Goal: Task Accomplishment & Management: Manage account settings

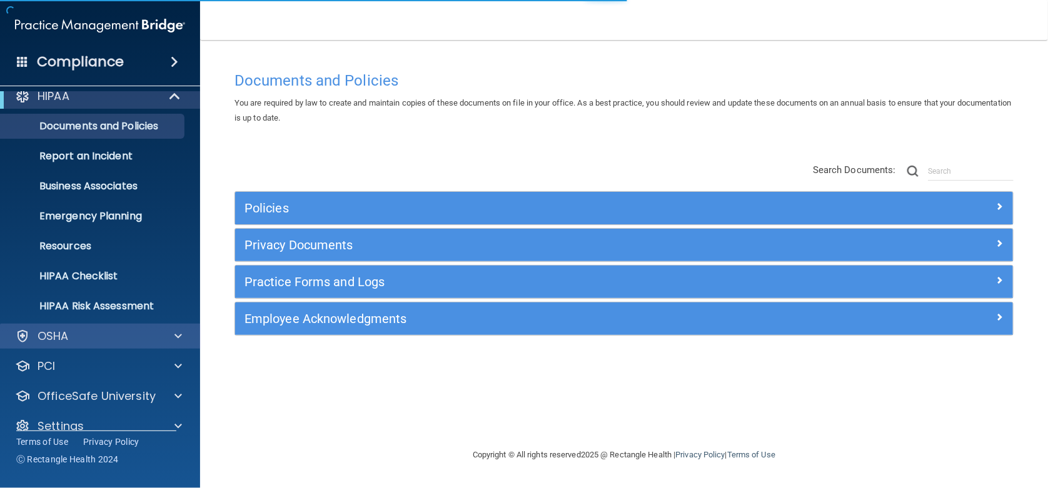
scroll to position [30, 0]
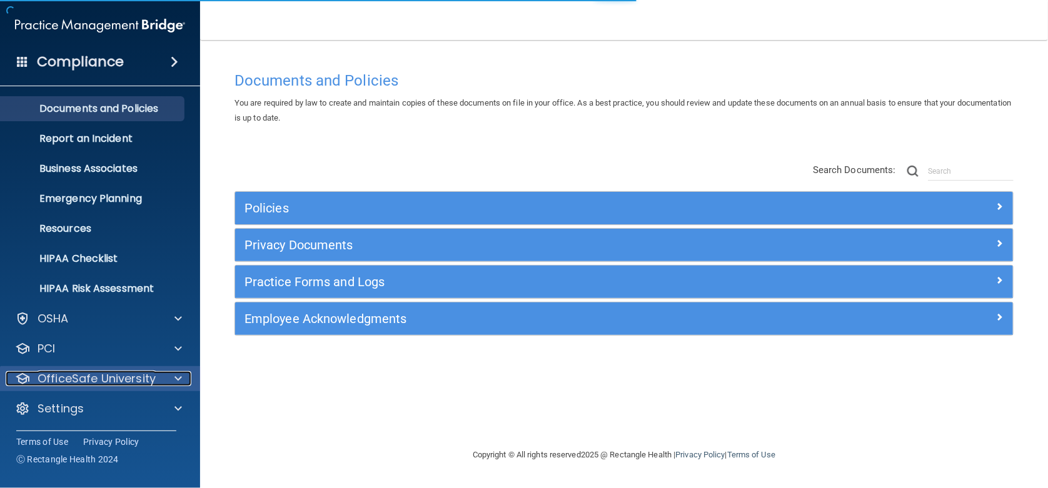
click at [141, 375] on p "OfficeSafe University" at bounding box center [97, 378] width 118 height 15
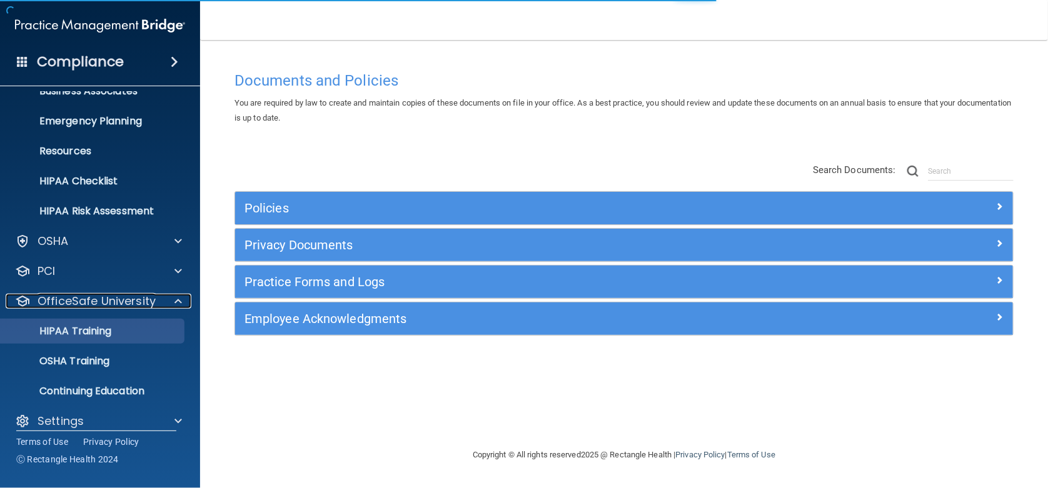
scroll to position [120, 0]
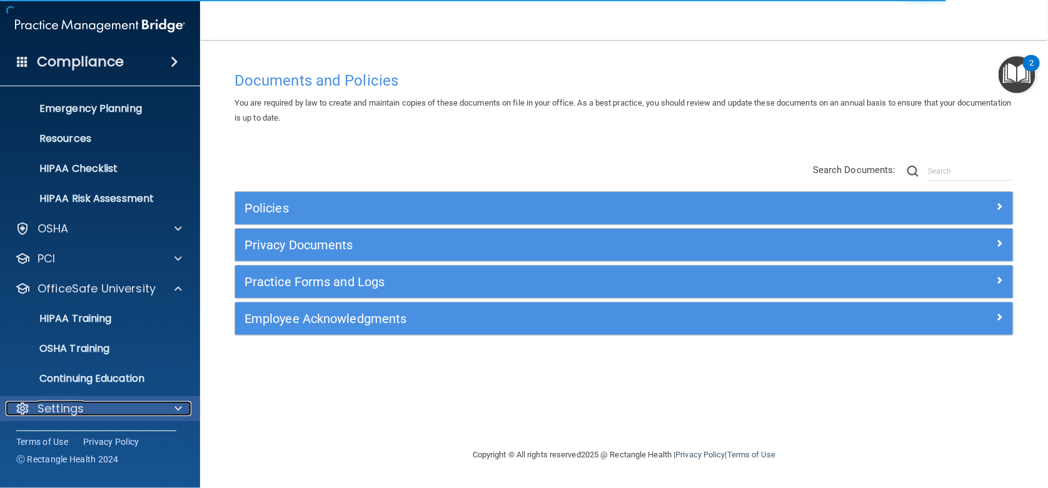
click at [118, 406] on div "Settings" at bounding box center [83, 408] width 155 height 15
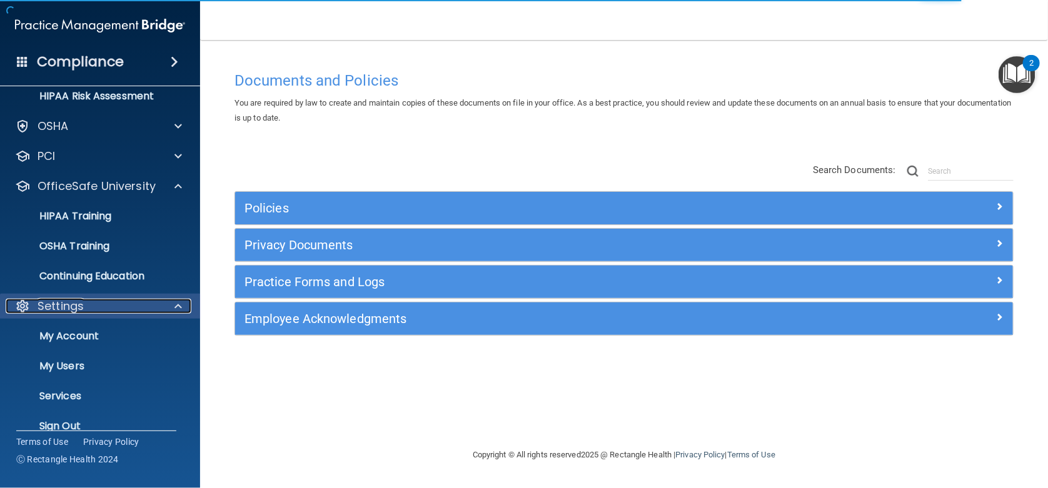
scroll to position [240, 0]
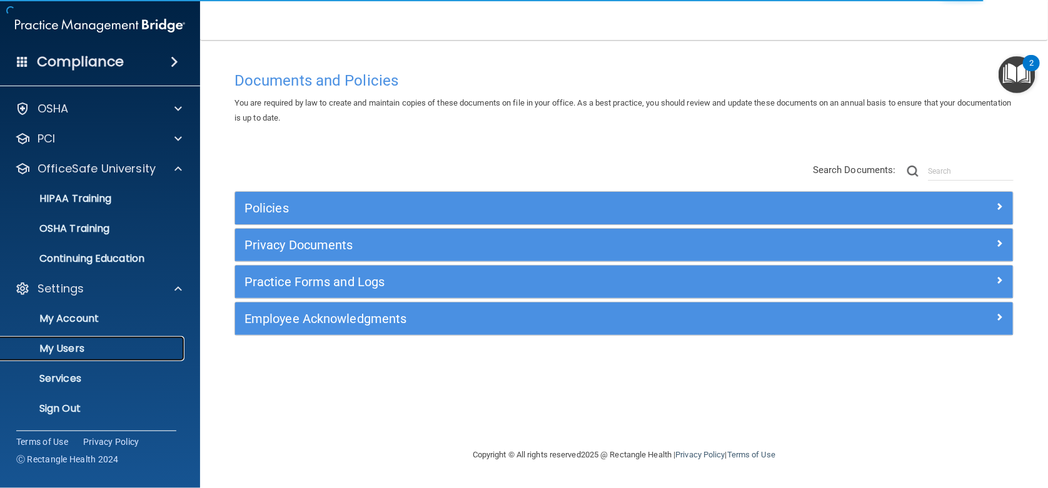
click at [85, 353] on p "My Users" at bounding box center [93, 349] width 171 height 13
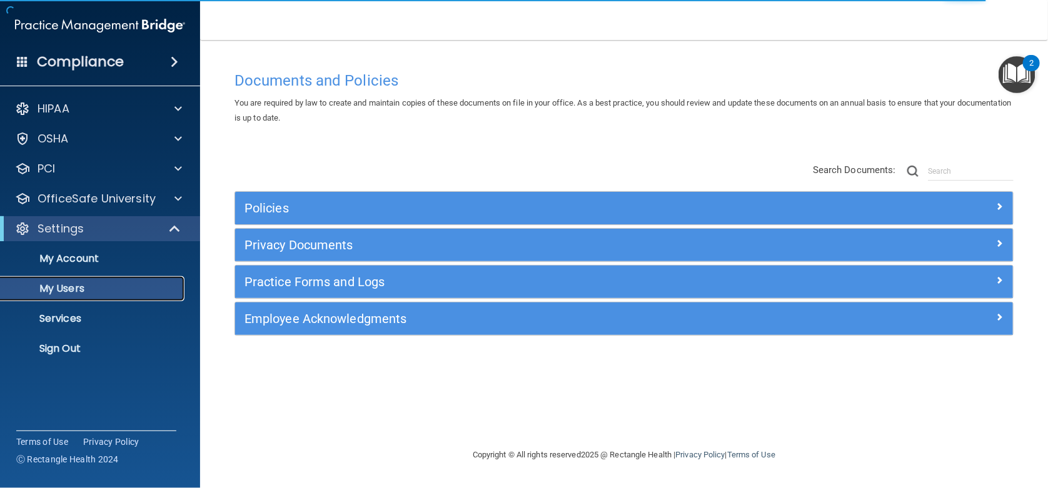
click at [64, 288] on p "My Users" at bounding box center [93, 289] width 171 height 13
select select "20"
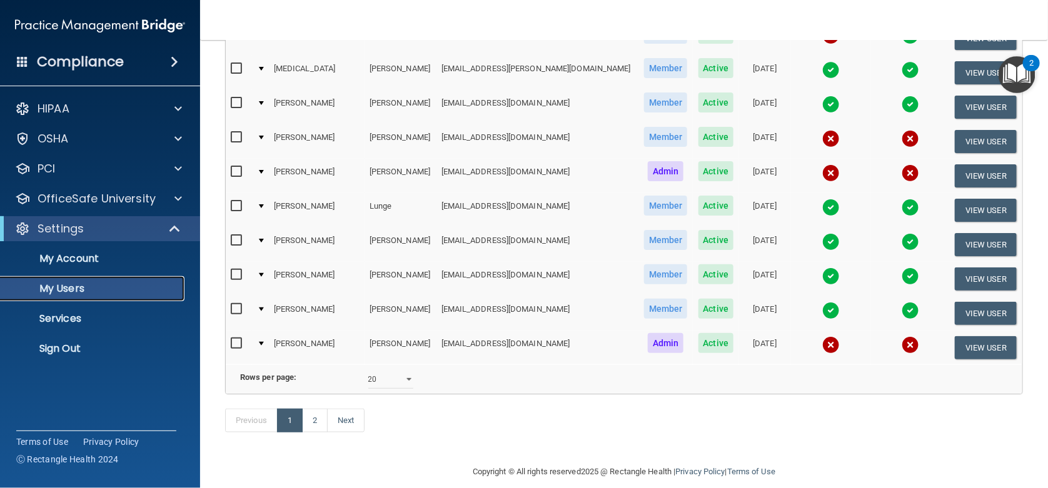
scroll to position [521, 0]
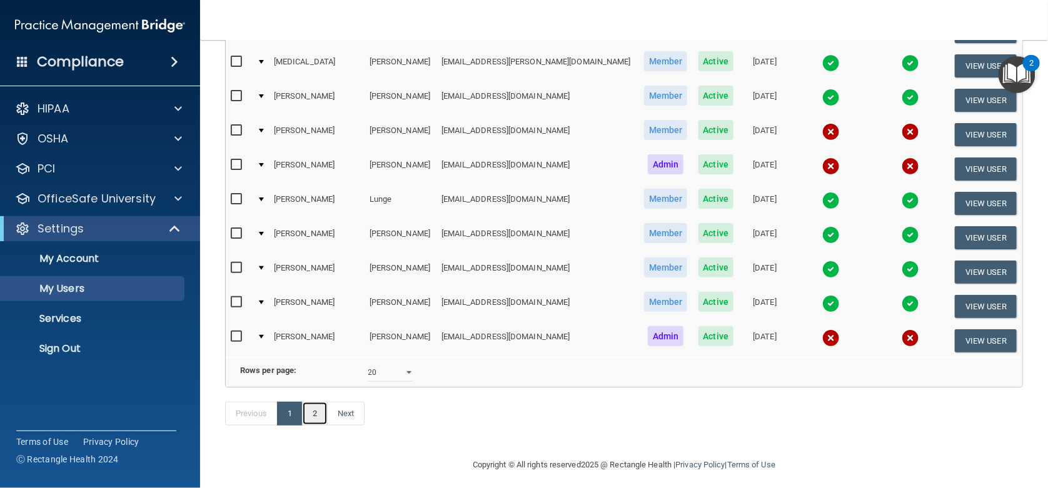
click at [312, 425] on link "2" at bounding box center [315, 414] width 26 height 24
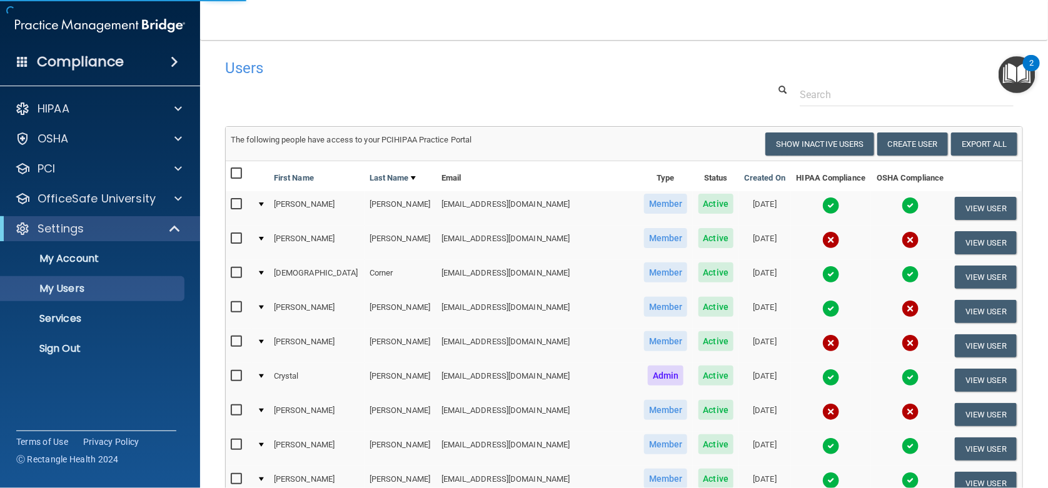
select select "20"
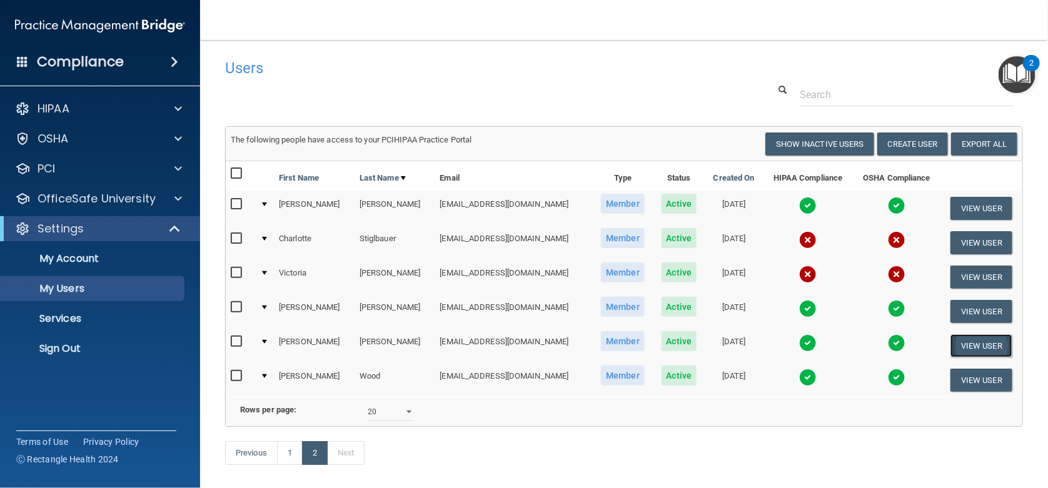
click at [983, 346] on button "View User" at bounding box center [981, 346] width 62 height 23
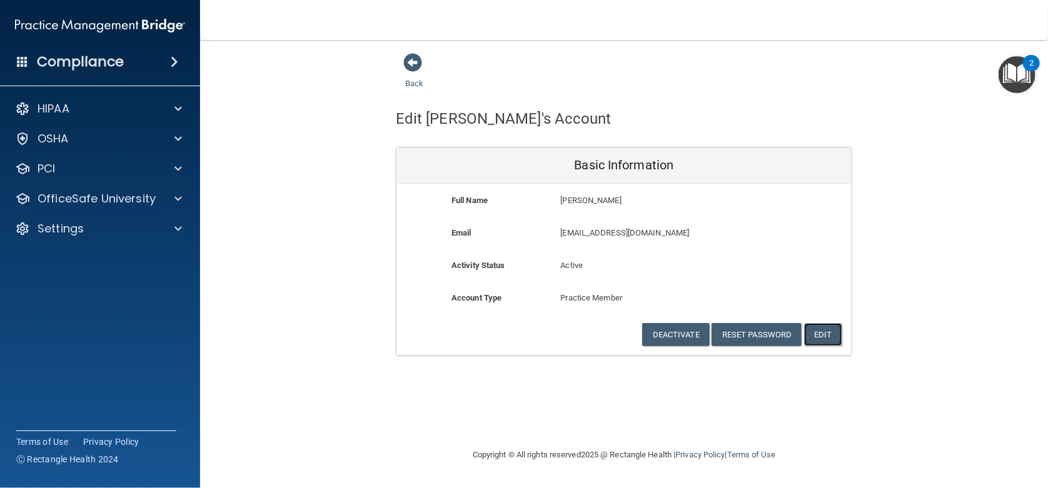
click at [831, 333] on button "Edit" at bounding box center [823, 334] width 38 height 23
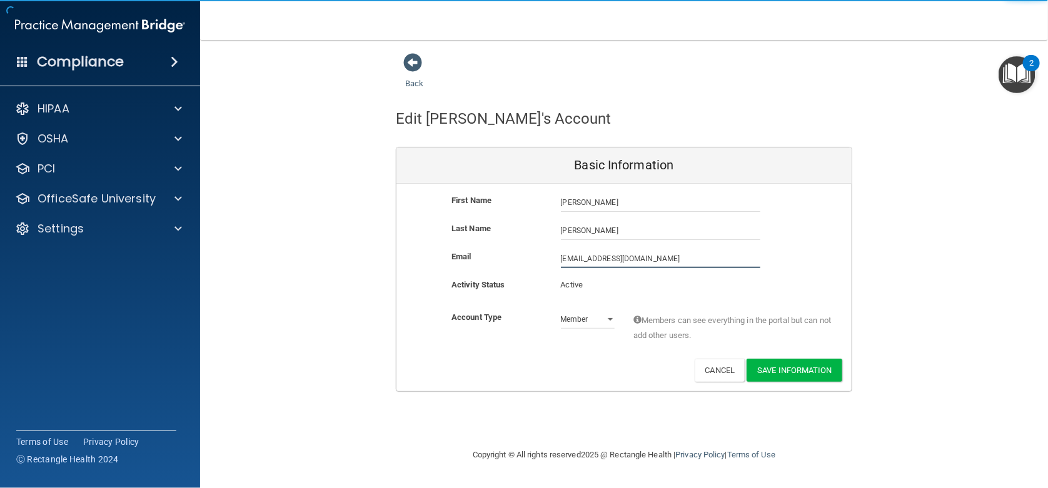
drag, startPoint x: 663, startPoint y: 265, endPoint x: 463, endPoint y: 251, distance: 201.2
click at [465, 253] on div "Email [EMAIL_ADDRESS][DOMAIN_NAME] [EMAIL_ADDRESS][DOMAIN_NAME]" at bounding box center [623, 258] width 455 height 19
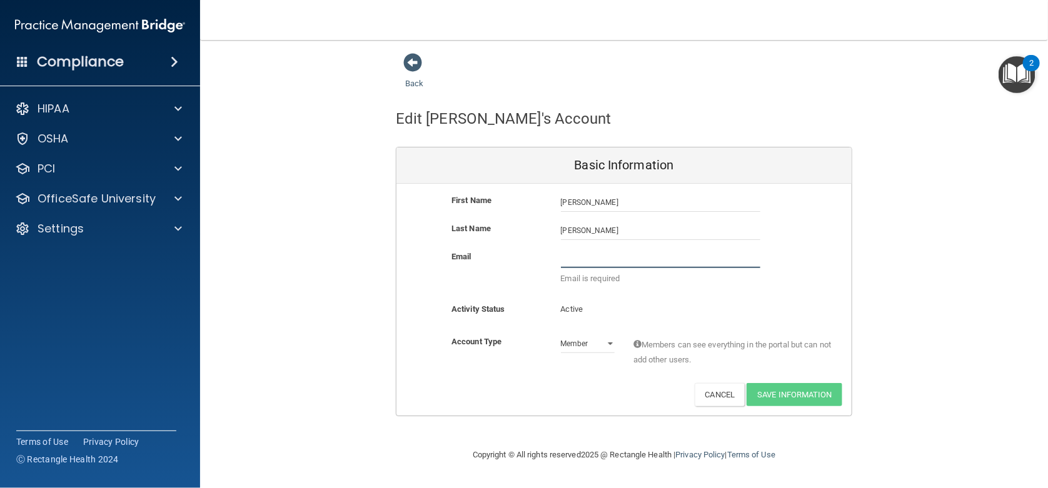
type input "r"
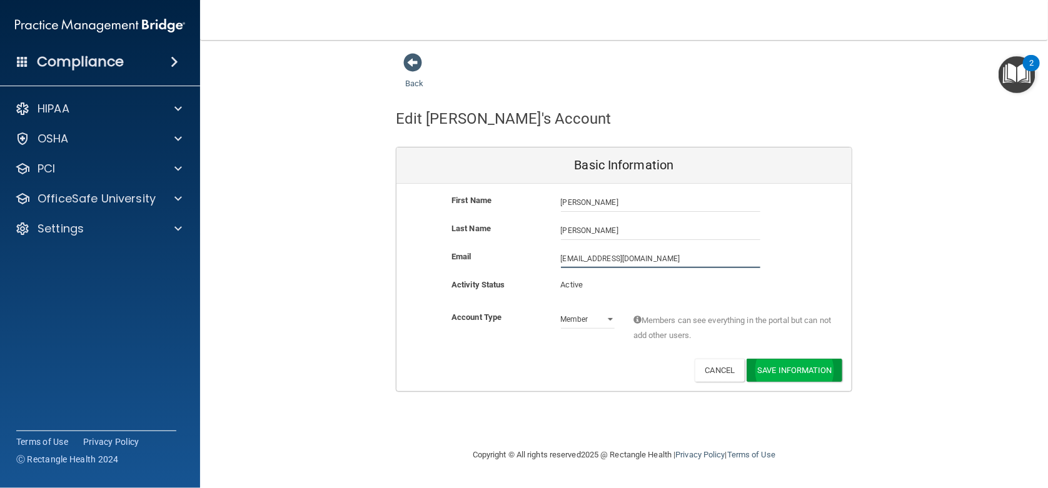
type input "[EMAIL_ADDRESS][DOMAIN_NAME]"
click at [798, 371] on button "Save Information" at bounding box center [795, 372] width 96 height 23
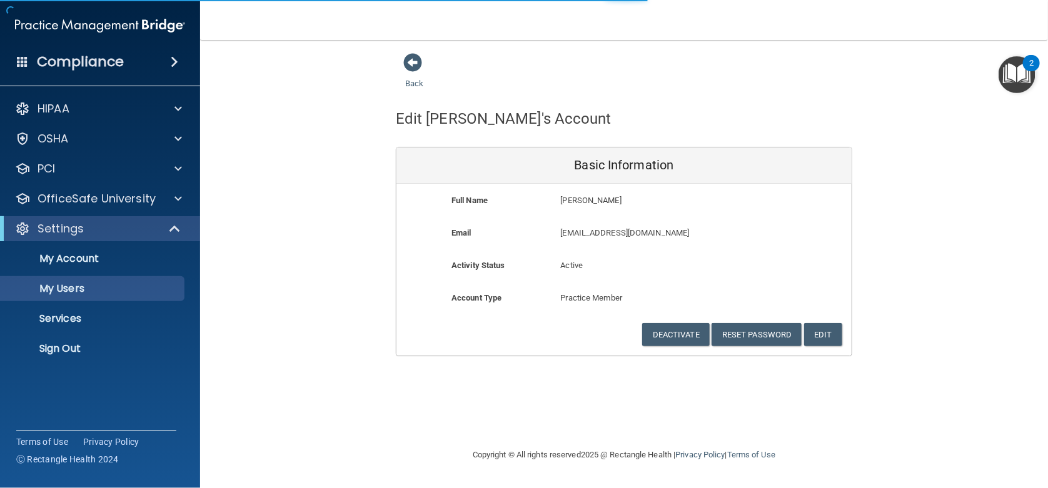
select select "20"
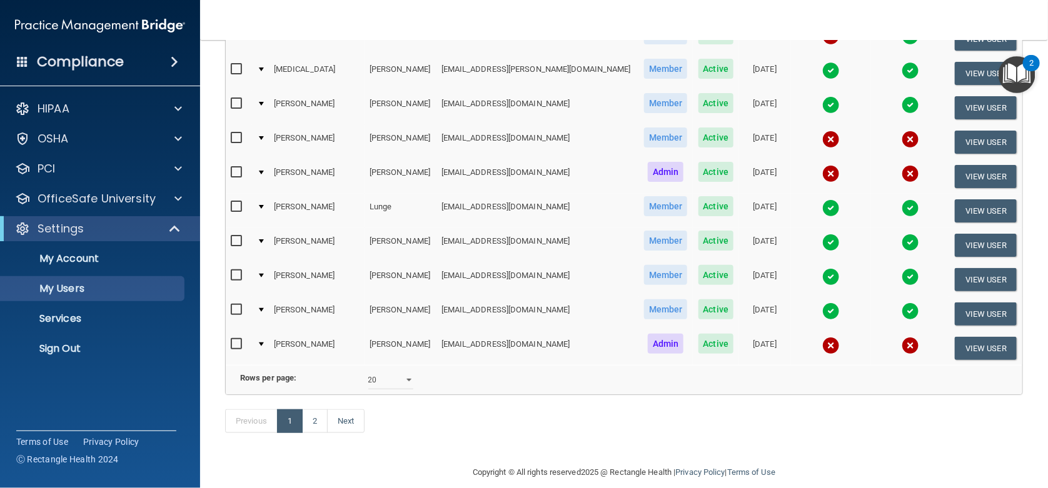
scroll to position [583, 0]
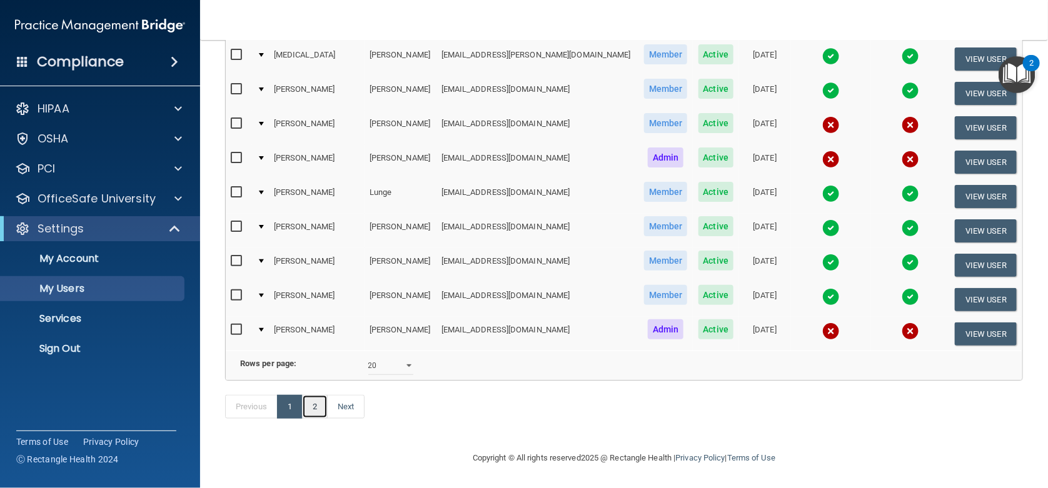
click at [321, 415] on link "2" at bounding box center [315, 407] width 26 height 24
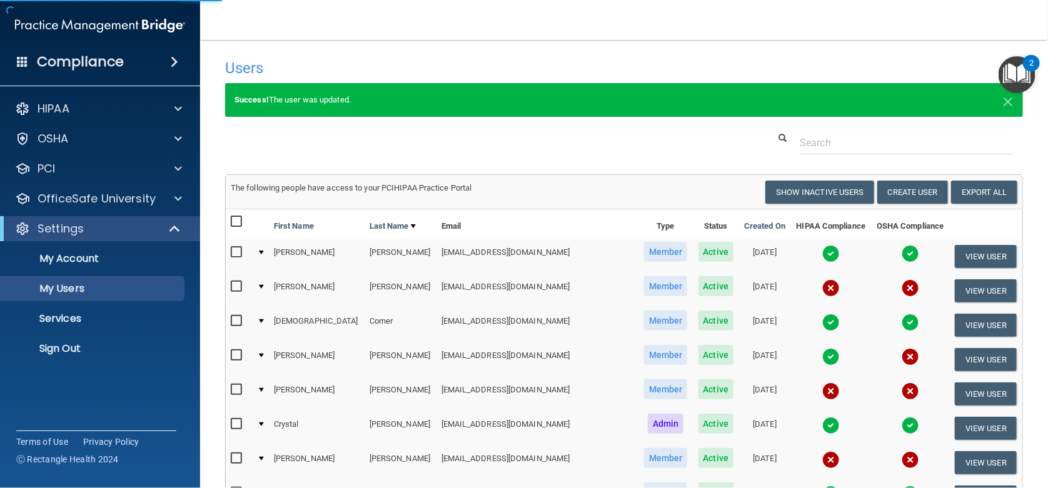
select select "20"
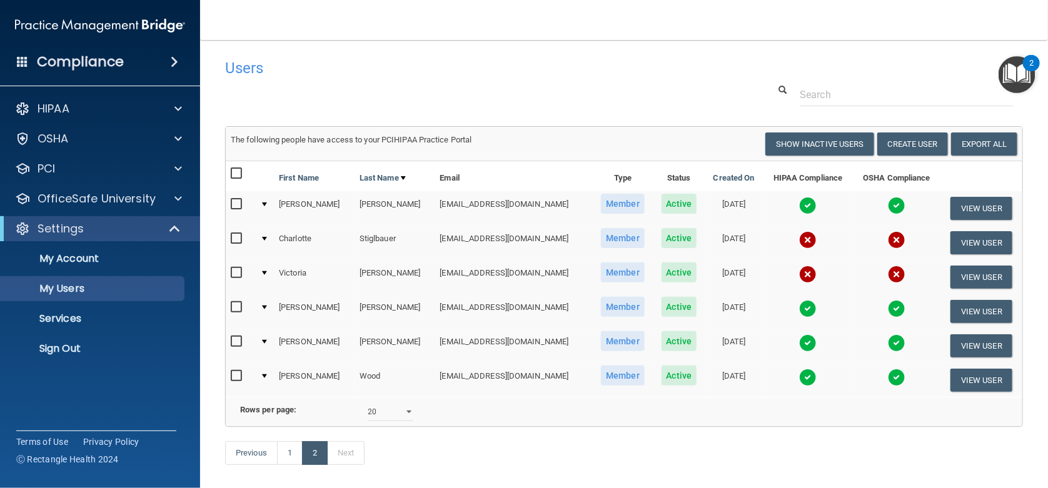
click at [243, 338] on input "checkbox" at bounding box center [238, 342] width 14 height 10
checkbox input "true"
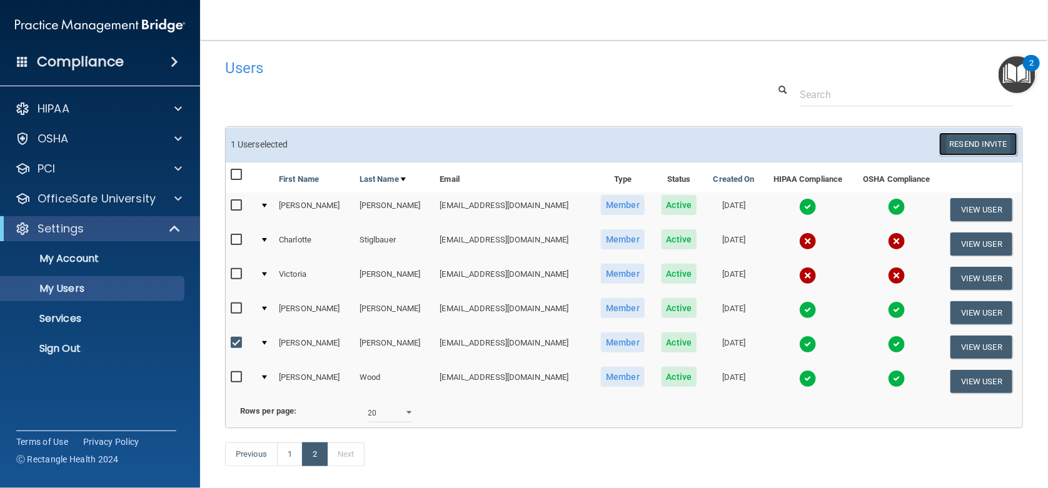
click at [974, 137] on button "Resend Invite" at bounding box center [978, 144] width 78 height 23
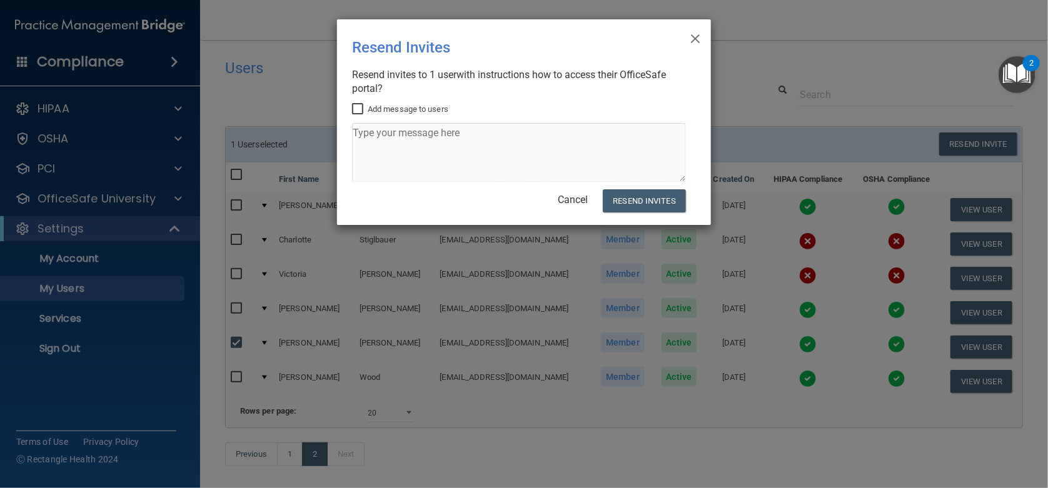
click at [363, 108] on input "Add message to users" at bounding box center [359, 109] width 14 height 10
checkbox input "true"
click at [377, 138] on textarea at bounding box center [519, 152] width 334 height 59
type textarea "Please complete OSHA and HIPPA"
click at [653, 202] on button "Resend Invites" at bounding box center [644, 200] width 83 height 23
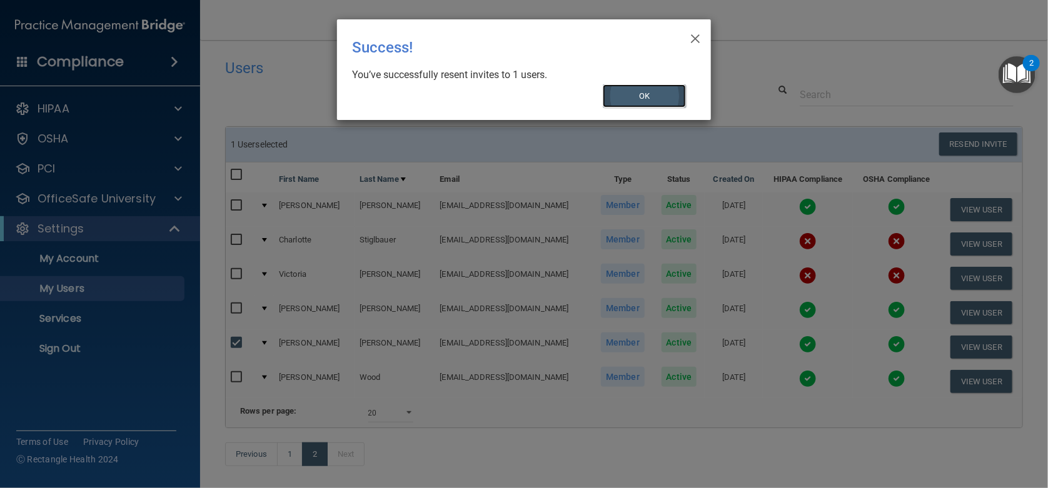
click at [671, 96] on button "OK" at bounding box center [645, 95] width 84 height 23
